Goal: Find specific page/section: Find specific page/section

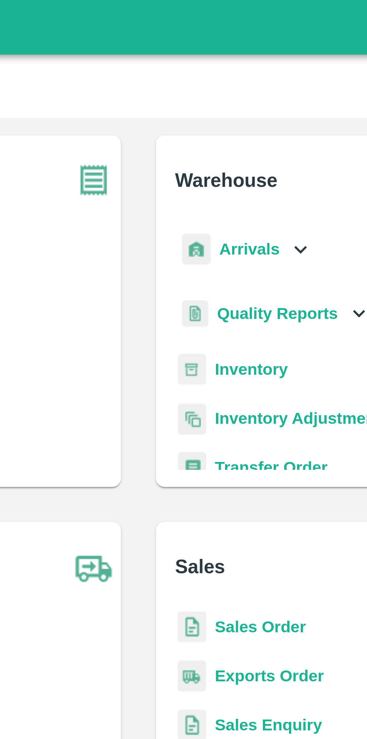
click at [231, 87] on div "Arrivals" at bounding box center [220, 85] width 46 height 17
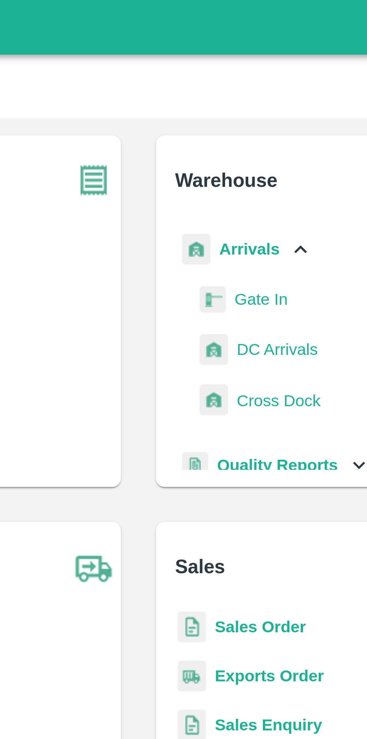
click at [234, 122] on span "DC Arrivals" at bounding box center [231, 120] width 28 height 8
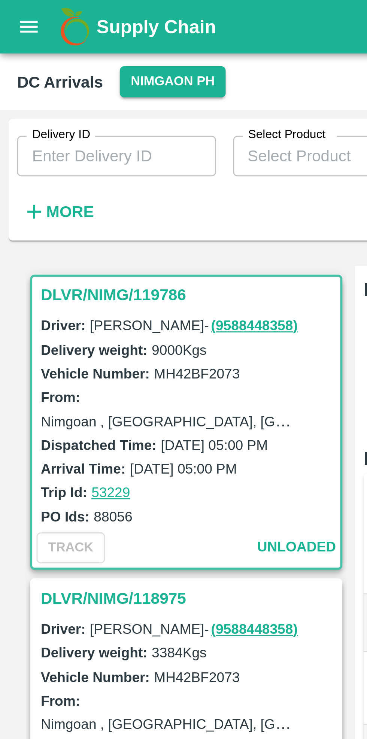
click at [10, 15] on button "open drawer" at bounding box center [9, 9] width 17 height 17
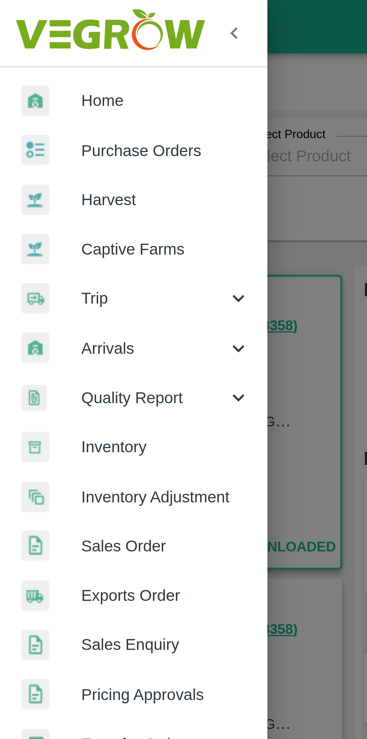
click at [62, 156] on span "Inventory" at bounding box center [57, 156] width 59 height 8
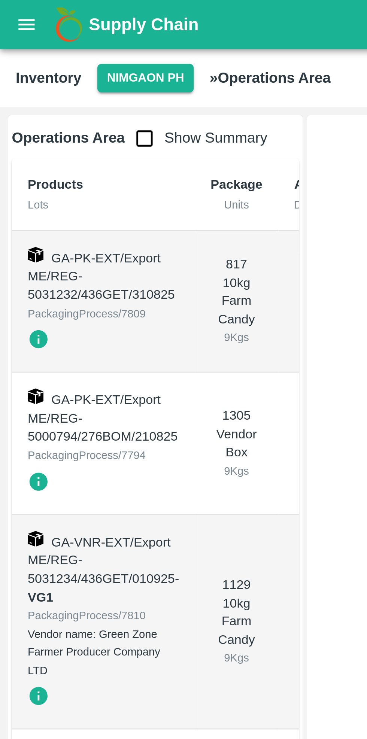
scroll to position [13, 0]
